Goal: Task Accomplishment & Management: Complete application form

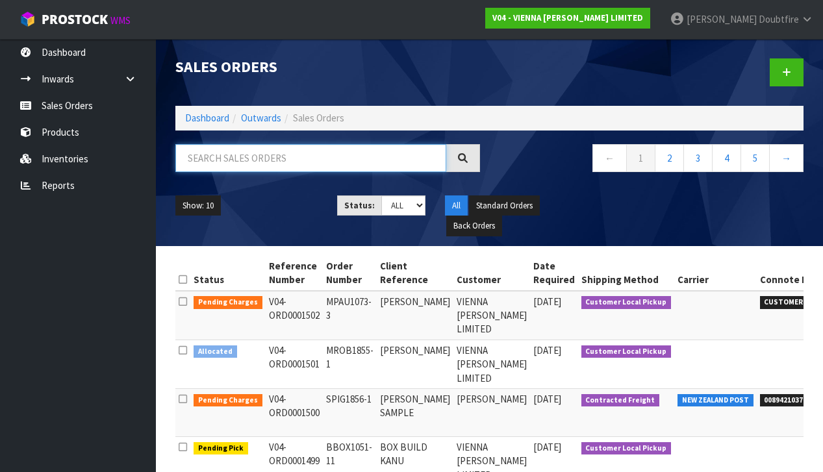
click at [210, 160] on input "text" at bounding box center [310, 158] width 271 height 28
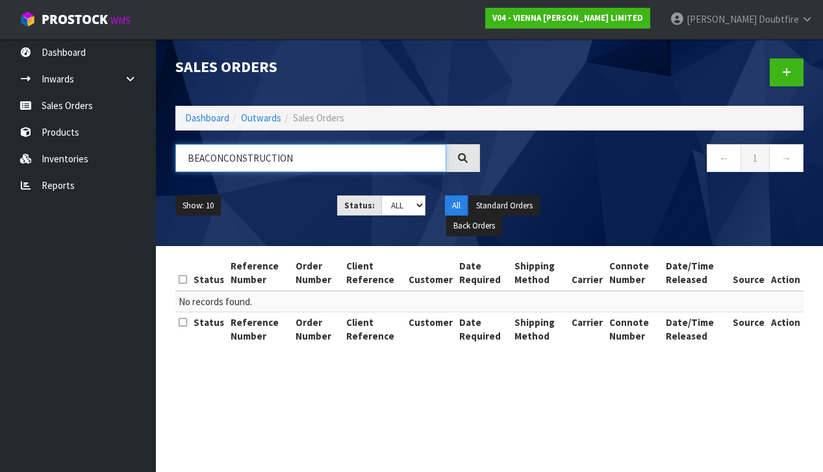
click at [222, 159] on input "BEACONCONSTRUCTION" at bounding box center [310, 158] width 271 height 28
click at [322, 156] on input "BEACON CONSTRUCTION" at bounding box center [310, 158] width 271 height 28
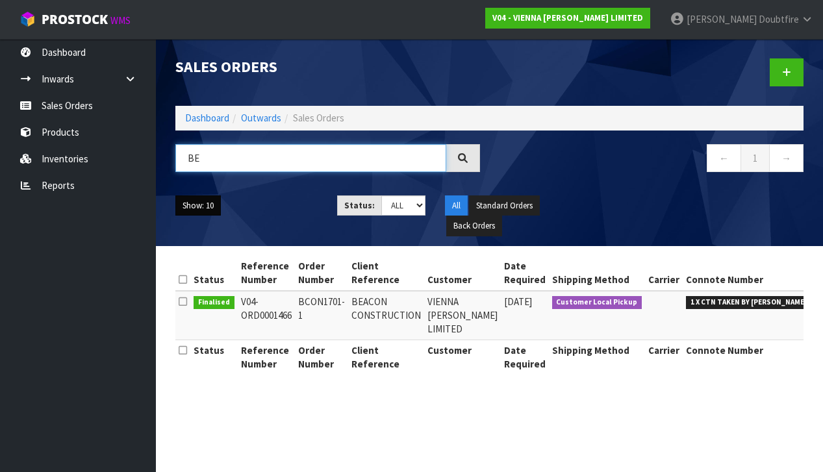
type input "B"
type input "KANU"
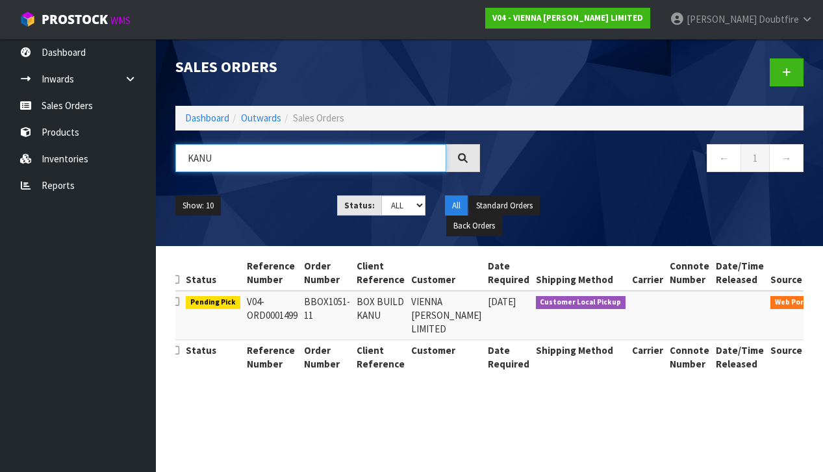
scroll to position [0, 6]
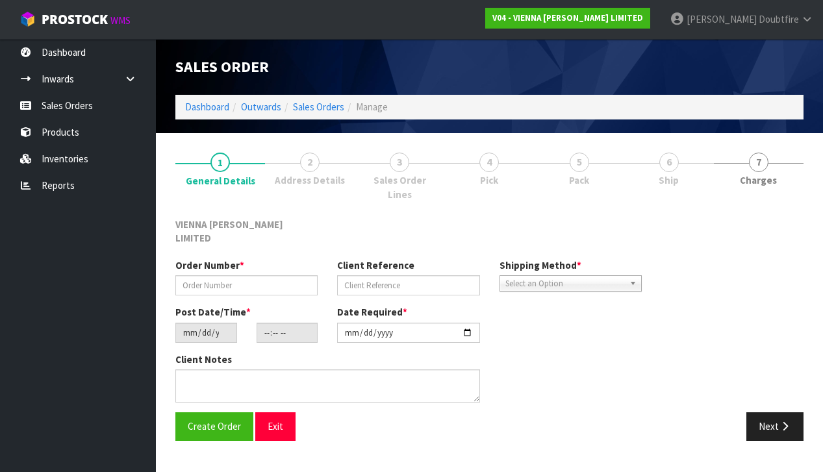
type input "BBOX1051-11"
type input "BOX BUILD KANU"
type input "[DATE]"
type input "15:05:00.000"
type input "[DATE]"
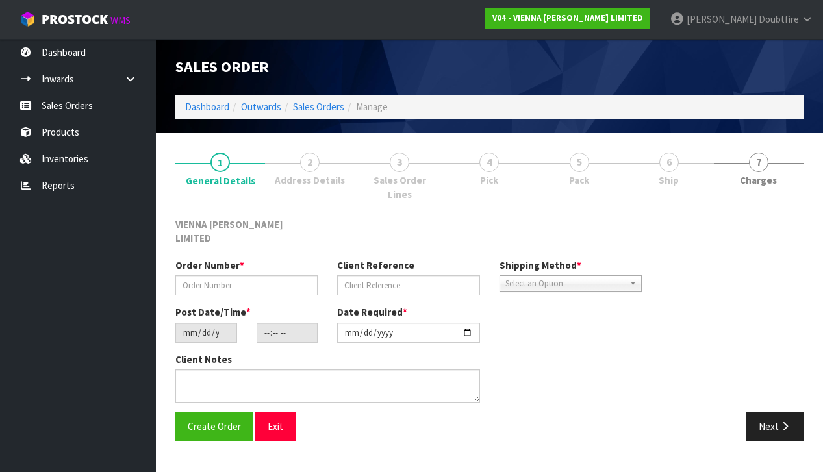
type textarea "BOX BUILD KANU"
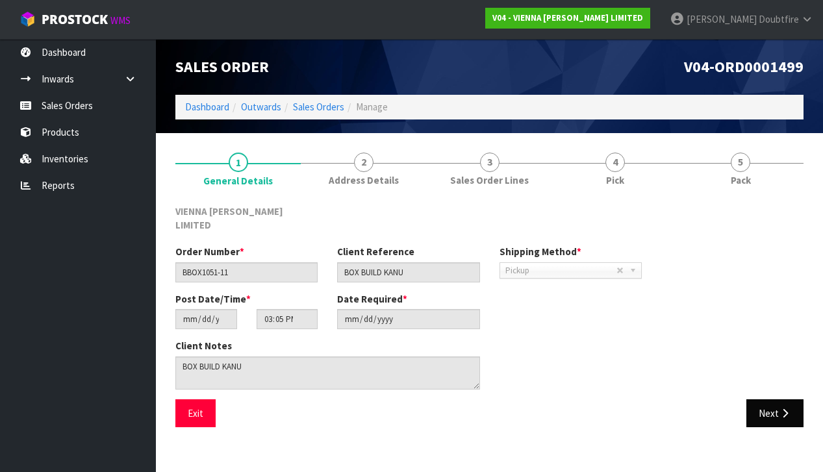
click at [757, 399] on button "Next" at bounding box center [774, 413] width 57 height 28
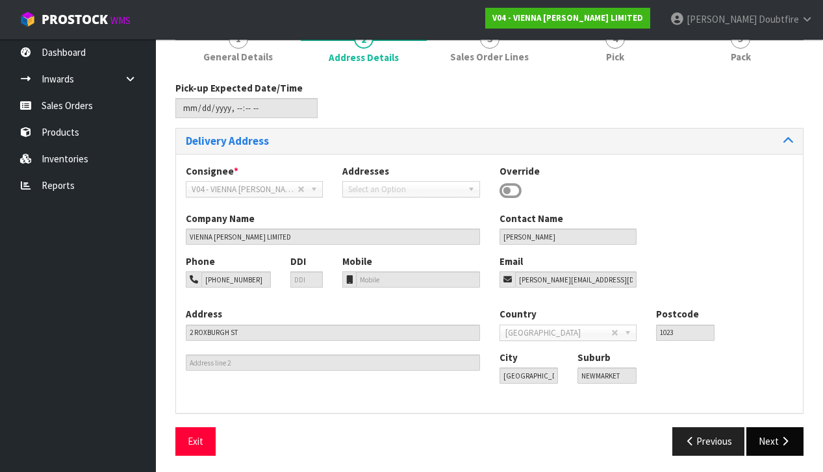
scroll to position [122, 0]
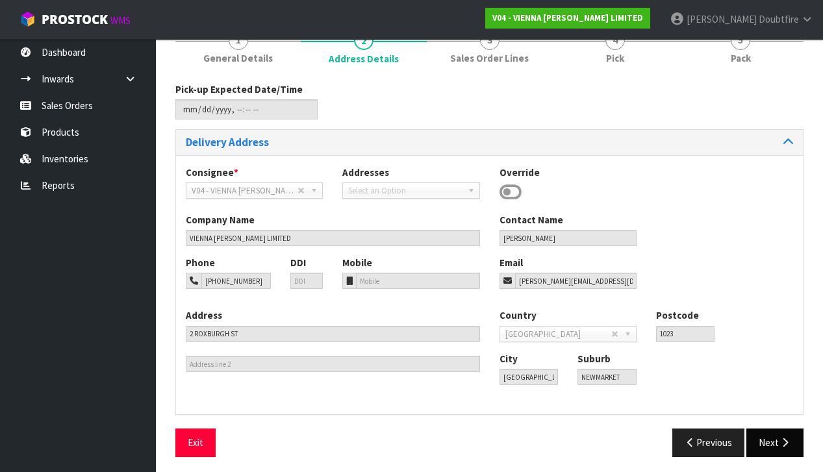
click at [784, 440] on icon "button" at bounding box center [784, 443] width 12 height 10
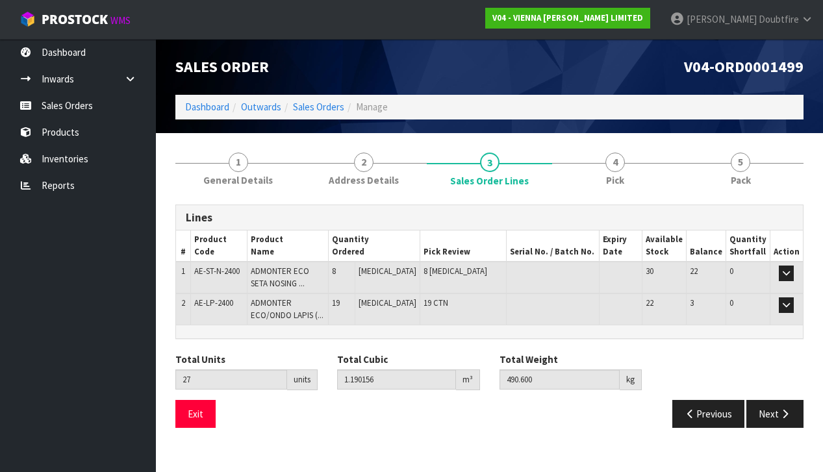
scroll to position [0, 0]
